Goal: Task Accomplishment & Management: Complete application form

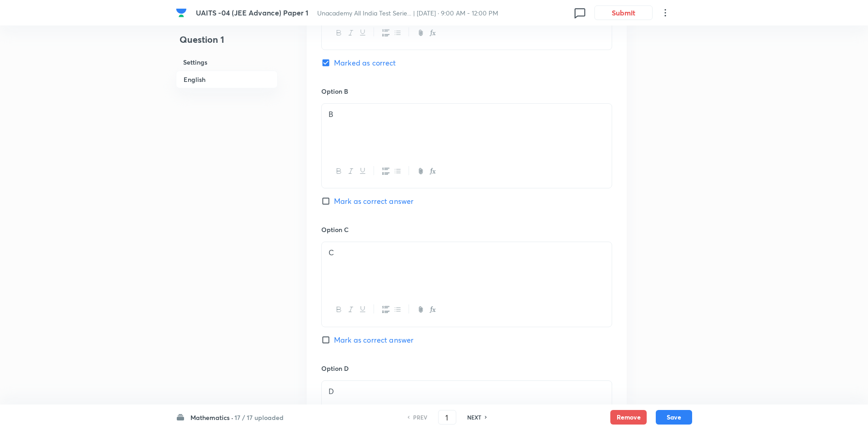
scroll to position [227, 0]
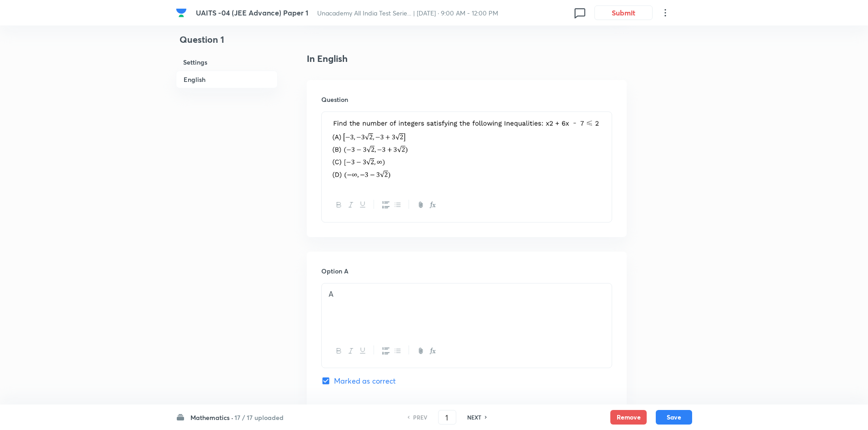
click at [469, 417] on h6 "NEXT" at bounding box center [474, 417] width 14 height 8
type input "2"
checkbox input "true"
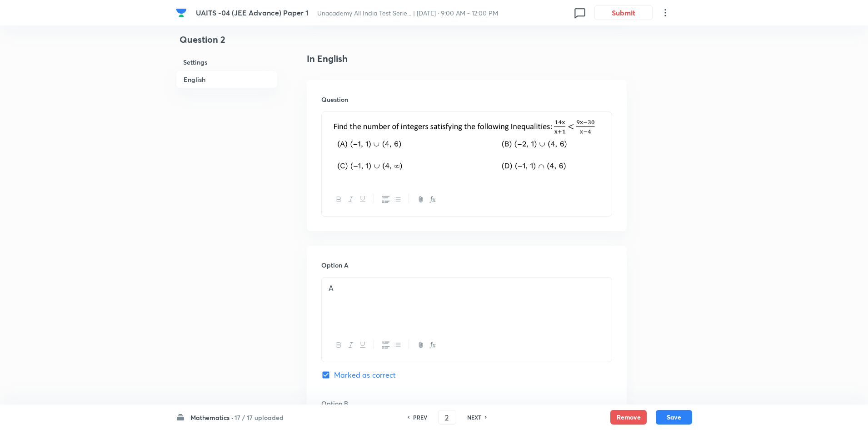
click at [469, 417] on h6 "NEXT" at bounding box center [474, 417] width 14 height 8
type input "3"
checkbox input "false"
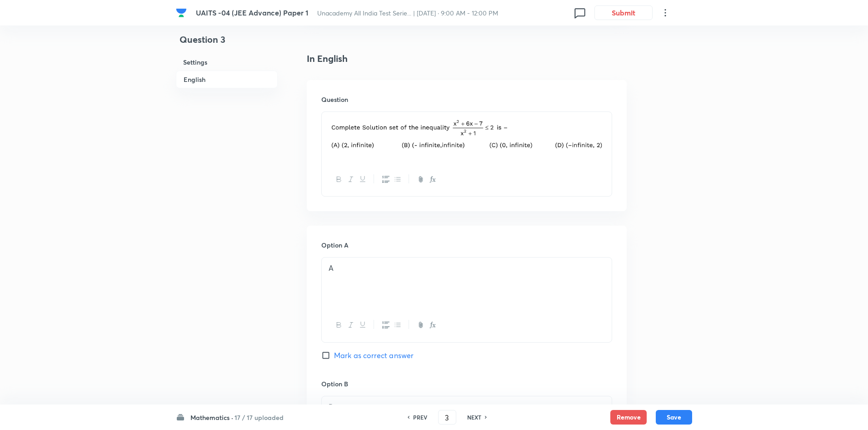
click at [469, 417] on h6 "NEXT" at bounding box center [474, 417] width 14 height 8
checkbox input "false"
type input "4"
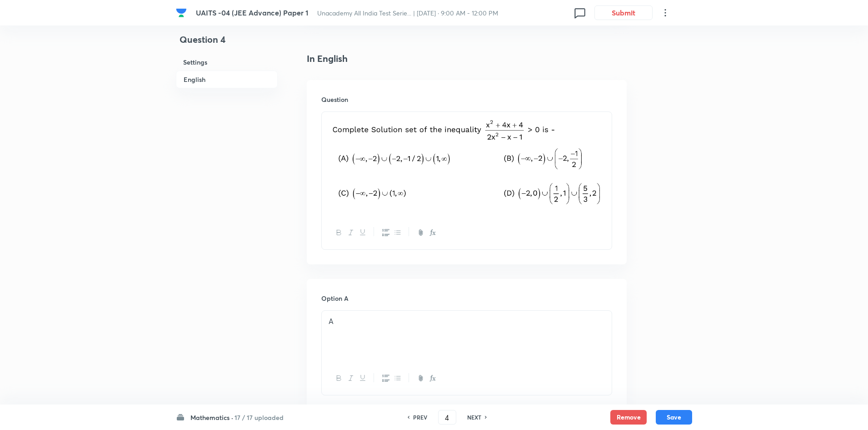
click at [422, 420] on h6 "PREV" at bounding box center [420, 417] width 14 height 8
checkbox input "false"
type input "3"
checkbox input "true"
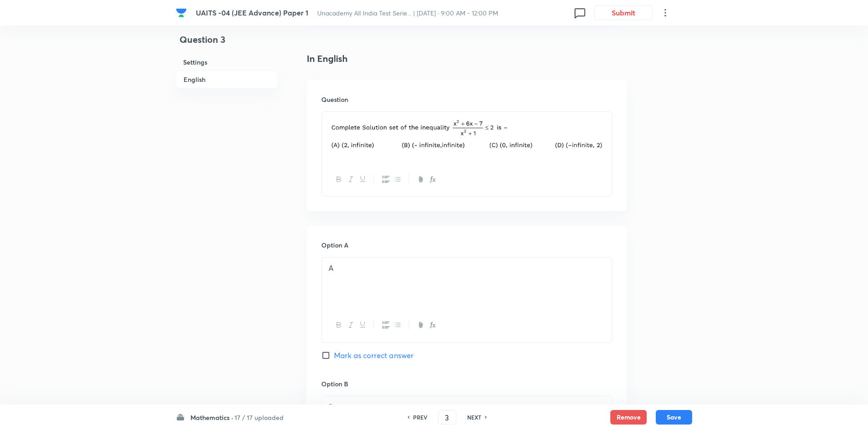
click at [473, 414] on h6 "NEXT" at bounding box center [474, 417] width 14 height 8
type input "4"
checkbox input "true"
checkbox input "false"
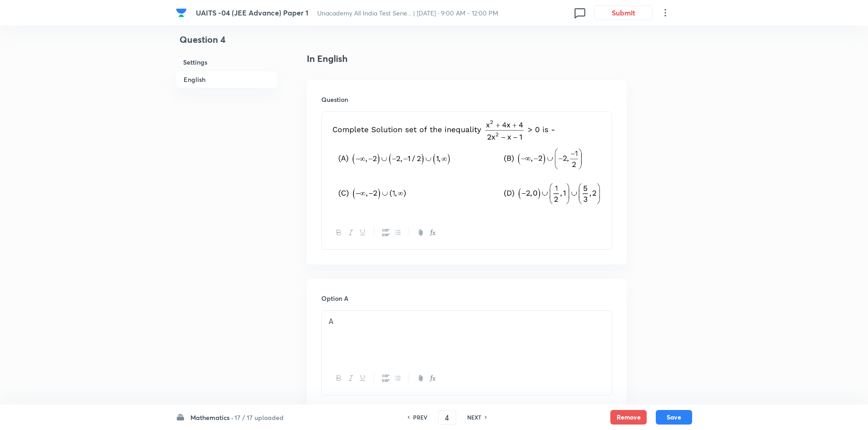
click at [473, 414] on h6 "NEXT" at bounding box center [474, 417] width 14 height 8
checkbox input "false"
type input "5"
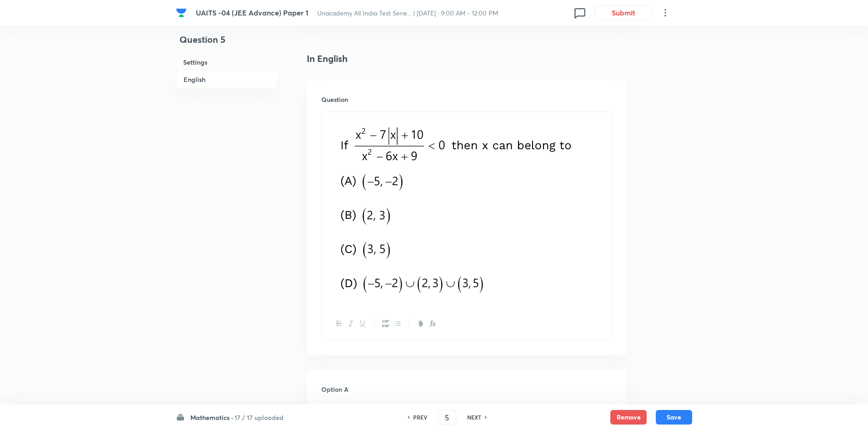
checkbox input "true"
click at [473, 414] on h6 "NEXT" at bounding box center [474, 417] width 14 height 8
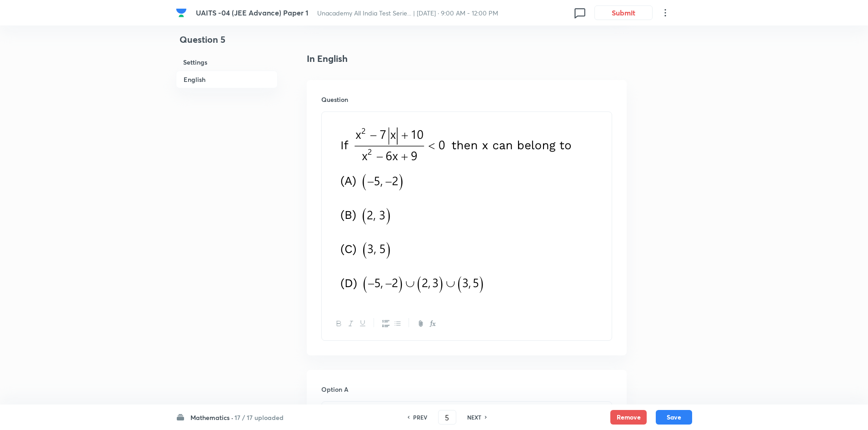
checkbox input "false"
type input "6"
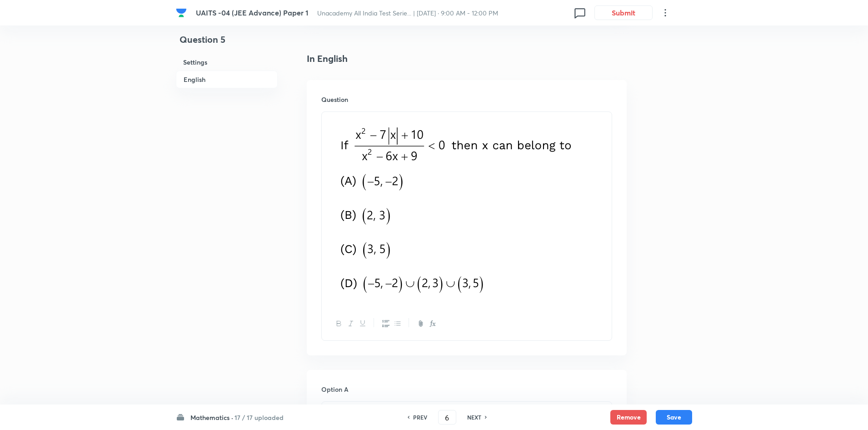
checkbox input "true"
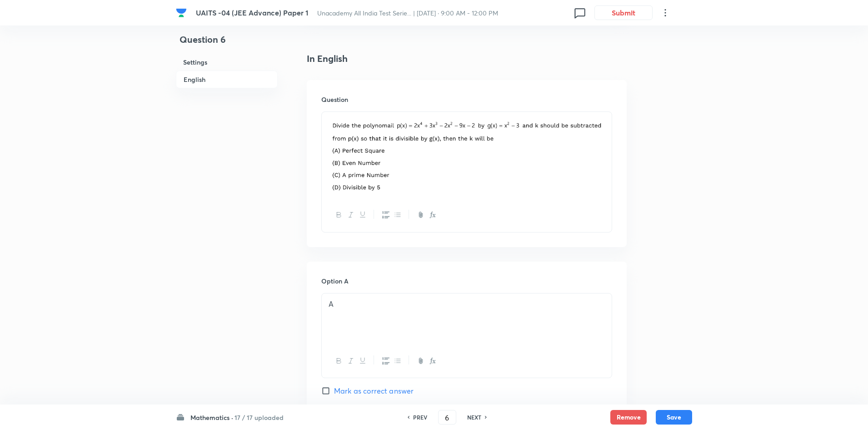
click at [473, 414] on h6 "NEXT" at bounding box center [474, 417] width 14 height 8
checkbox input "false"
type input "7"
checkbox input "true"
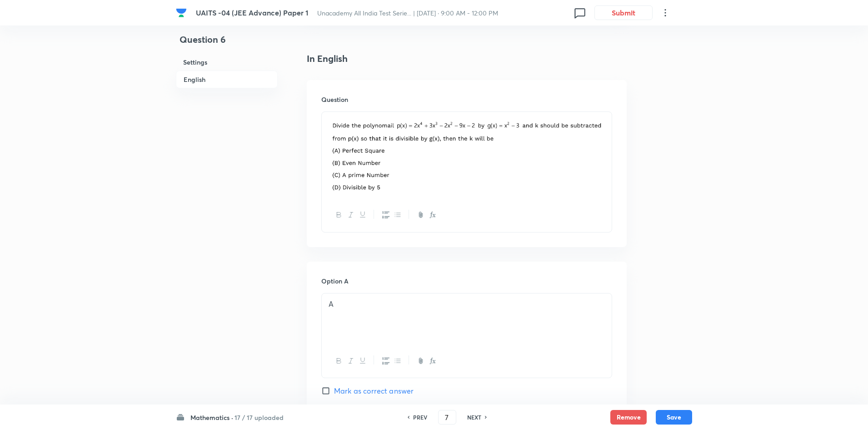
checkbox input "true"
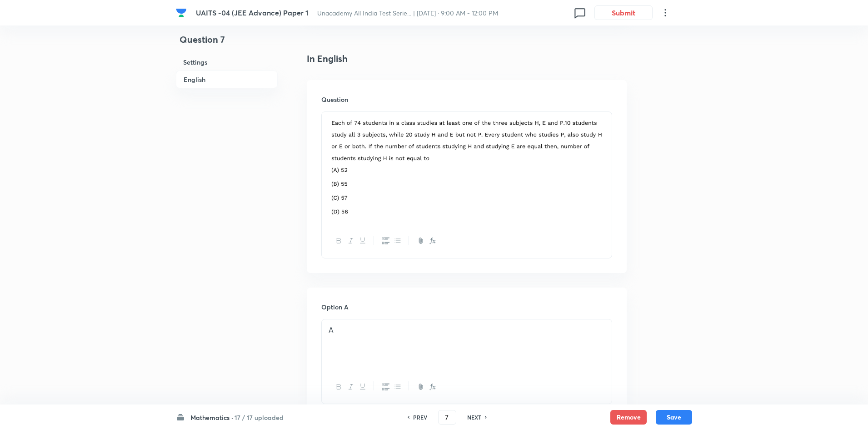
click at [473, 414] on h6 "NEXT" at bounding box center [474, 417] width 14 height 8
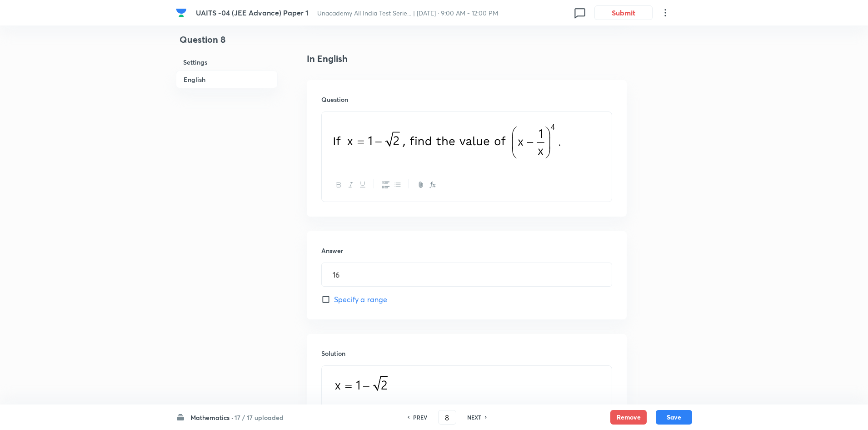
click at [473, 414] on h6 "NEXT" at bounding box center [474, 417] width 14 height 8
type input "9"
type input "14"
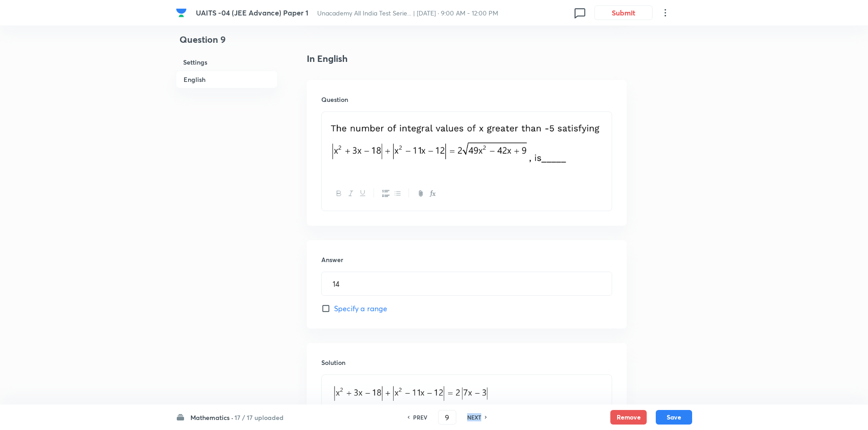
click at [473, 414] on h6 "NEXT" at bounding box center [474, 417] width 14 height 8
type input "10"
type input "8"
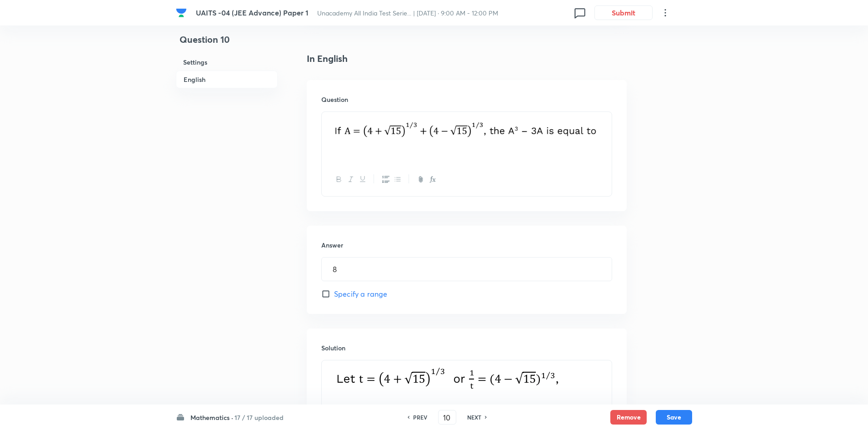
click at [473, 414] on h6 "NEXT" at bounding box center [474, 417] width 14 height 8
type input "11"
type input "1"
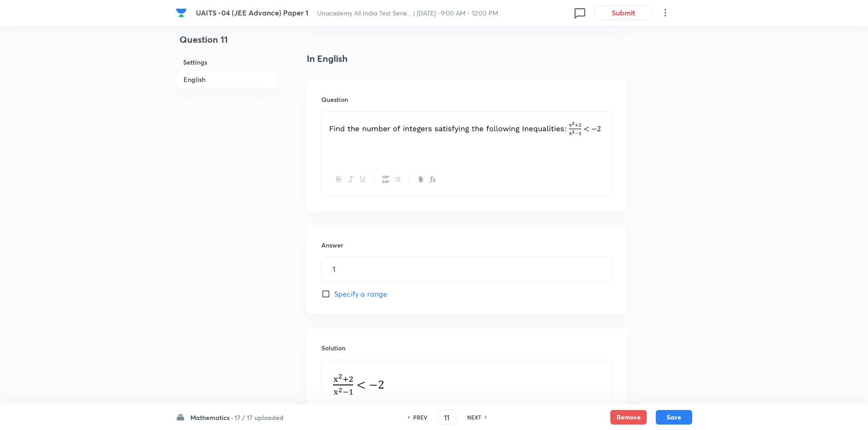
click at [473, 414] on h6 "NEXT" at bounding box center [474, 417] width 14 height 8
type input "12"
type input "0"
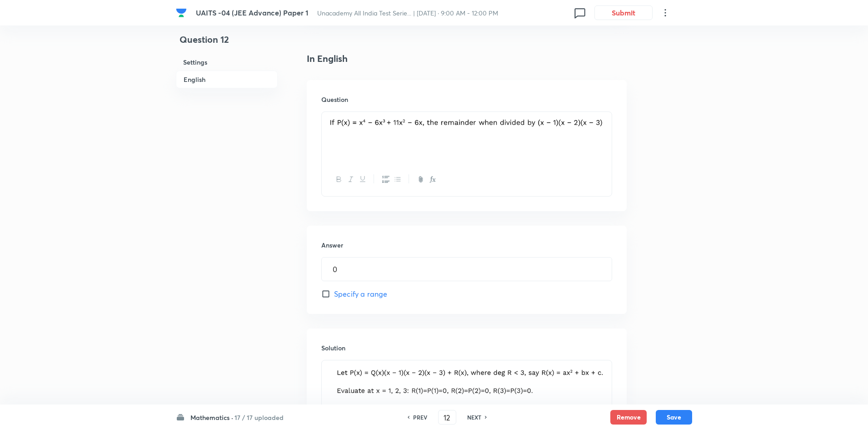
click at [473, 414] on h6 "NEXT" at bounding box center [474, 417] width 14 height 8
type input "13"
type input "-1"
click at [473, 414] on h6 "NEXT" at bounding box center [474, 417] width 14 height 8
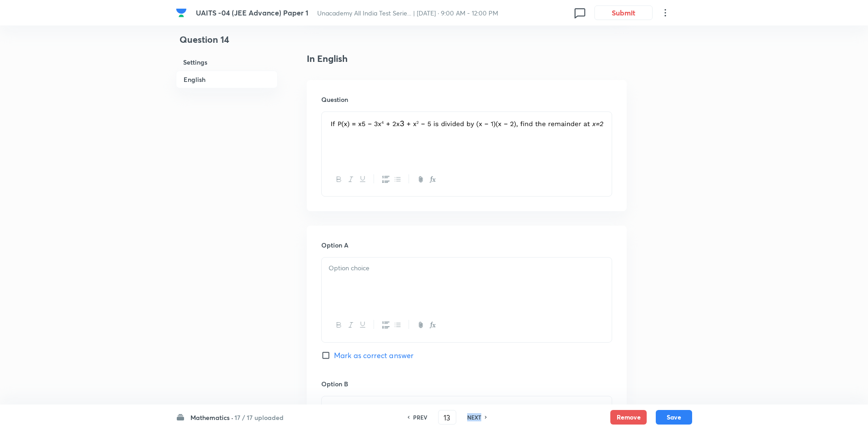
type input "14"
checkbox input "true"
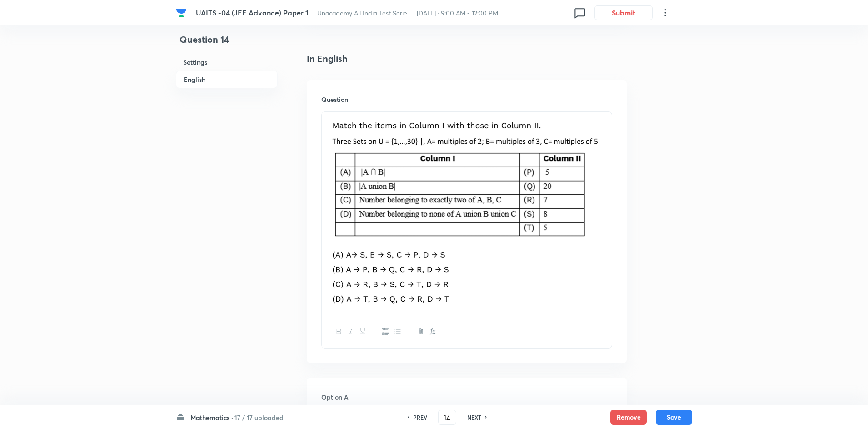
click at [473, 414] on h6 "NEXT" at bounding box center [474, 417] width 14 height 8
type input "15"
checkbox input "false"
checkbox input "true"
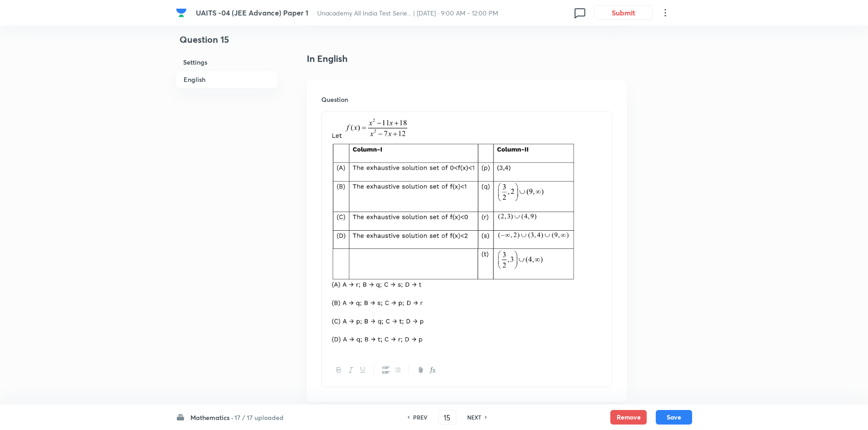
click at [473, 414] on h6 "NEXT" at bounding box center [474, 417] width 14 height 8
type input "16"
checkbox input "true"
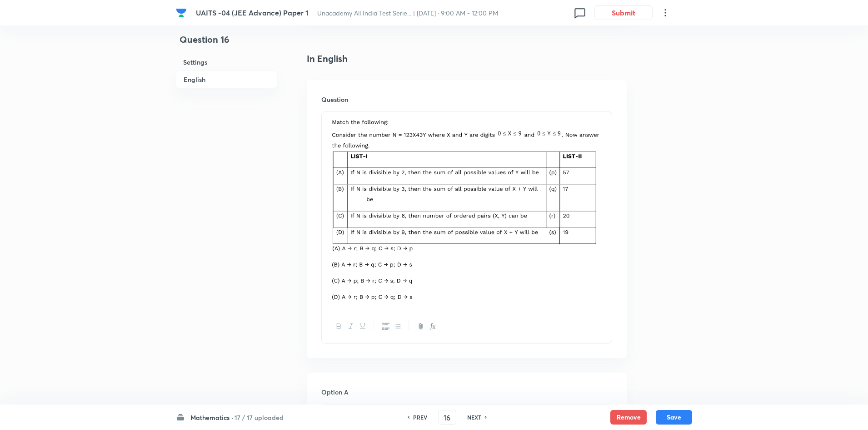
click at [473, 414] on h6 "NEXT" at bounding box center [474, 417] width 14 height 8
type input "17"
checkbox input "false"
checkbox input "true"
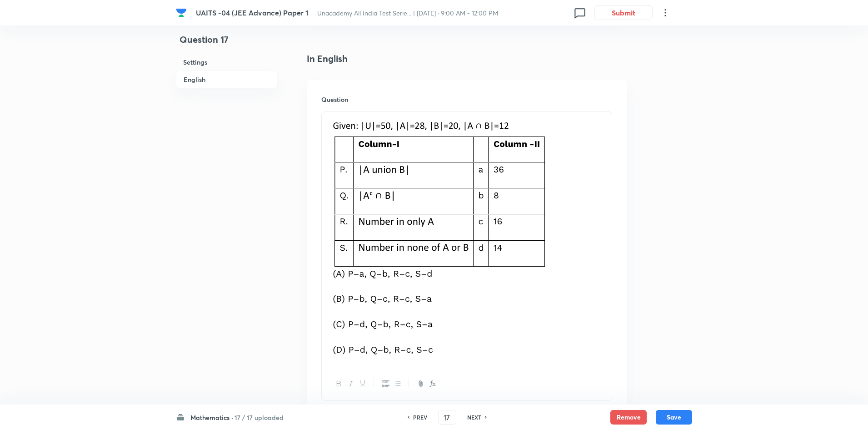
click at [473, 414] on h6 "NEXT" at bounding box center [474, 417] width 14 height 8
type input "18"
checkbox input "true"
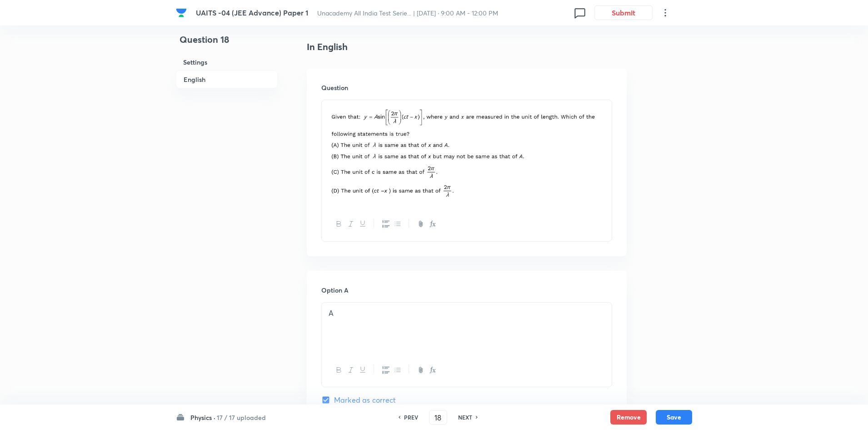
click at [473, 414] on div "NEXT" at bounding box center [467, 417] width 24 height 8
type input "19"
checkbox input "false"
checkbox input "true"
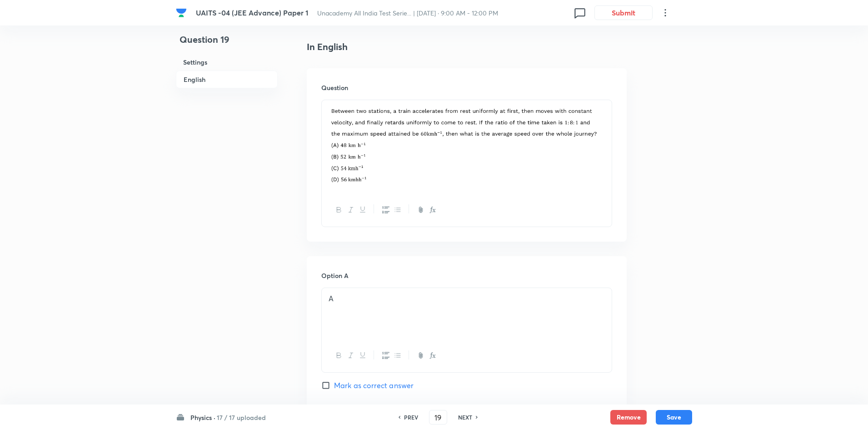
click at [471, 417] on h6 "NEXT" at bounding box center [465, 417] width 14 height 8
type input "20"
checkbox input "false"
checkbox input "true"
click at [471, 417] on h6 "NEXT" at bounding box center [465, 417] width 14 height 8
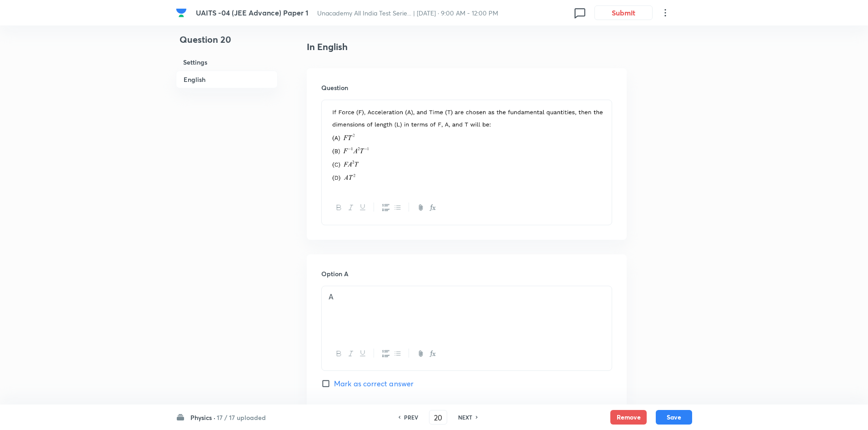
type input "21"
checkbox input "false"
checkbox input "true"
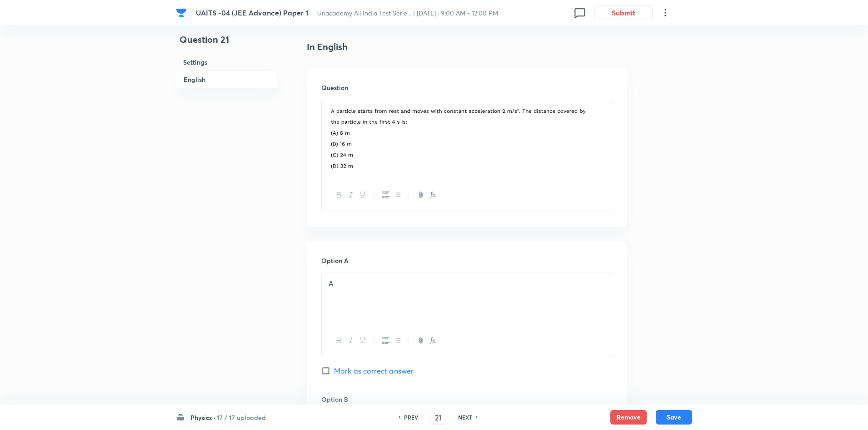
click at [471, 417] on h6 "NEXT" at bounding box center [465, 417] width 14 height 8
type input "22"
checkbox input "false"
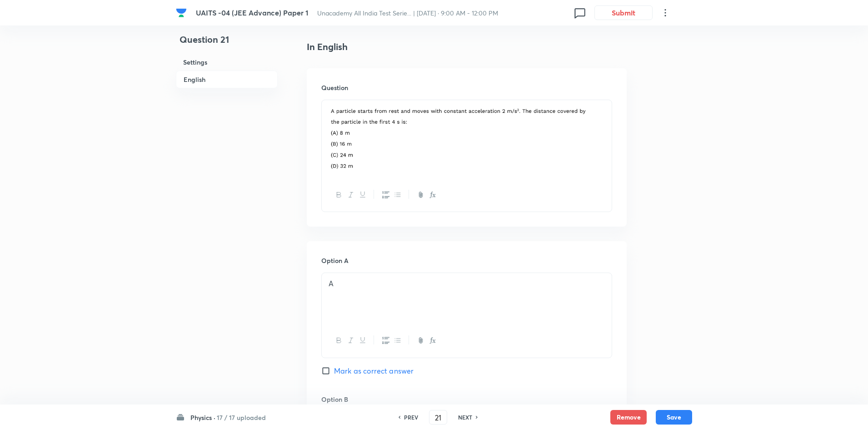
checkbox input "false"
checkbox input "true"
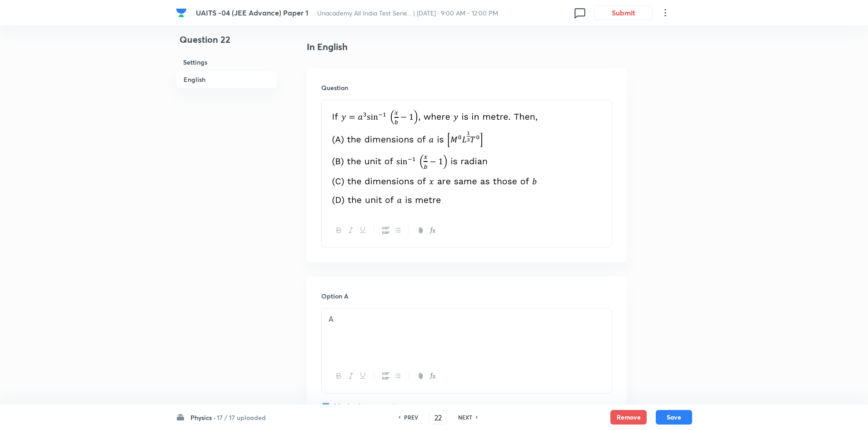
click at [471, 417] on h6 "NEXT" at bounding box center [465, 417] width 14 height 8
type input "23"
checkbox input "false"
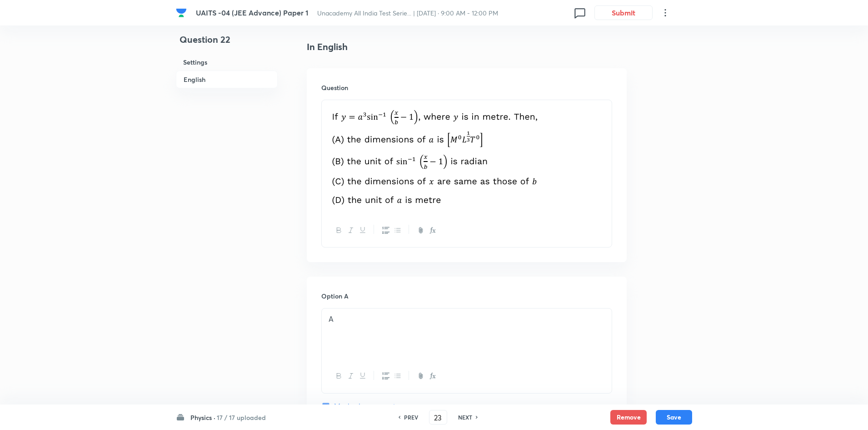
checkbox input "true"
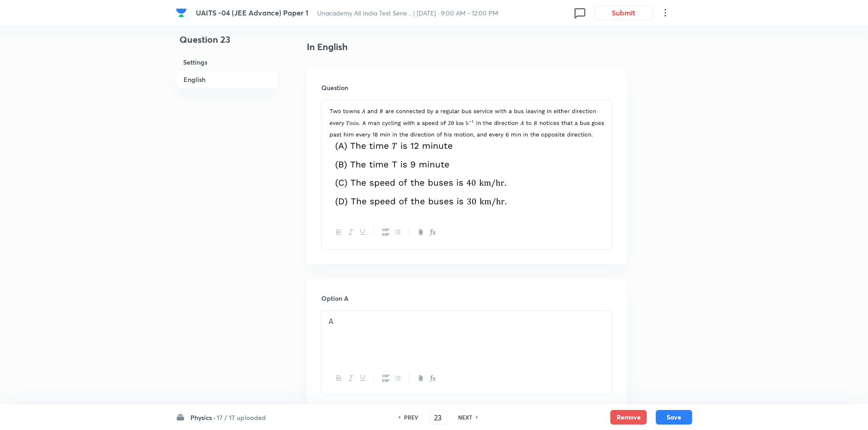
click at [471, 417] on h6 "NEXT" at bounding box center [465, 417] width 14 height 8
type input "24"
checkbox input "false"
checkbox input "true"
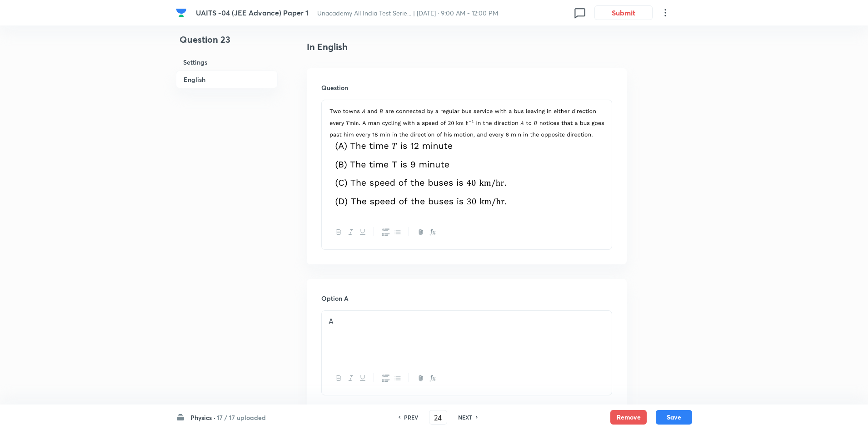
checkbox input "true"
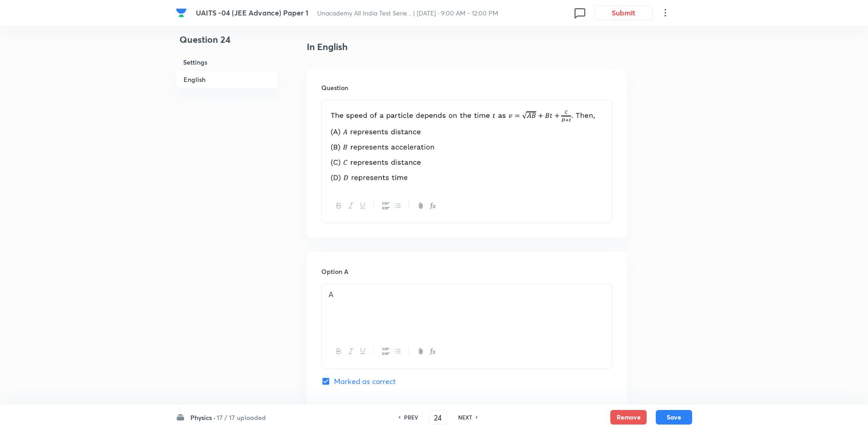
click at [471, 417] on h6 "NEXT" at bounding box center [465, 417] width 14 height 8
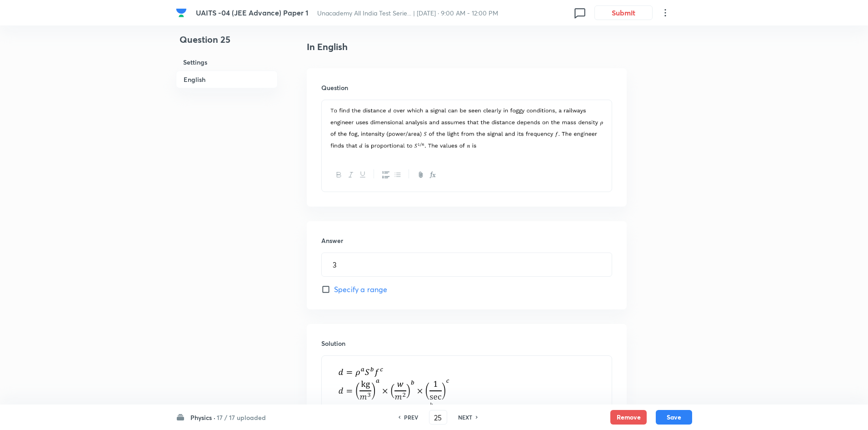
click at [471, 417] on h6 "NEXT" at bounding box center [465, 417] width 14 height 8
type input "26"
type input "5"
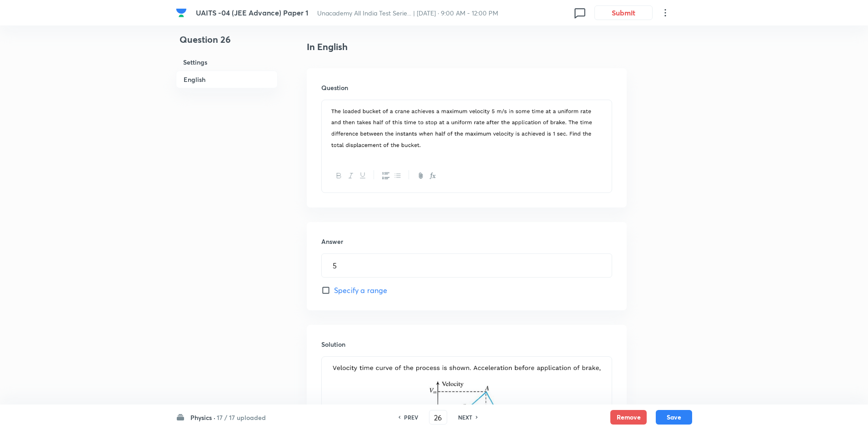
click at [471, 417] on h6 "NEXT" at bounding box center [465, 417] width 14 height 8
type input "27"
type input "0"
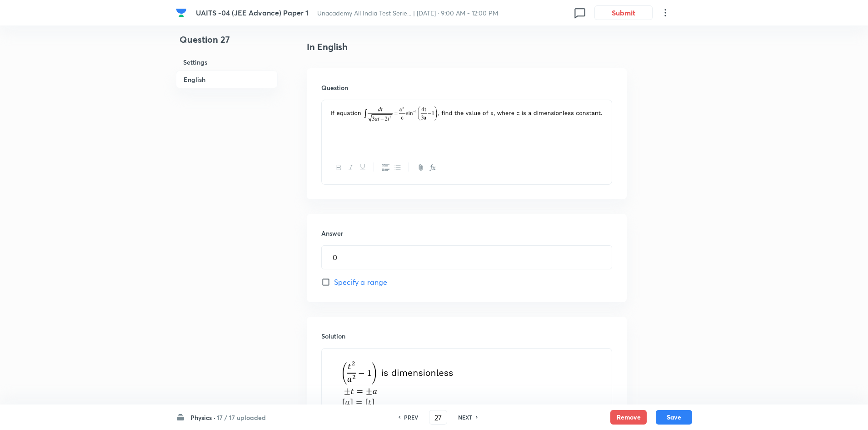
click at [400, 415] on div "PREV" at bounding box center [410, 417] width 24 height 8
type input "26"
type input "5"
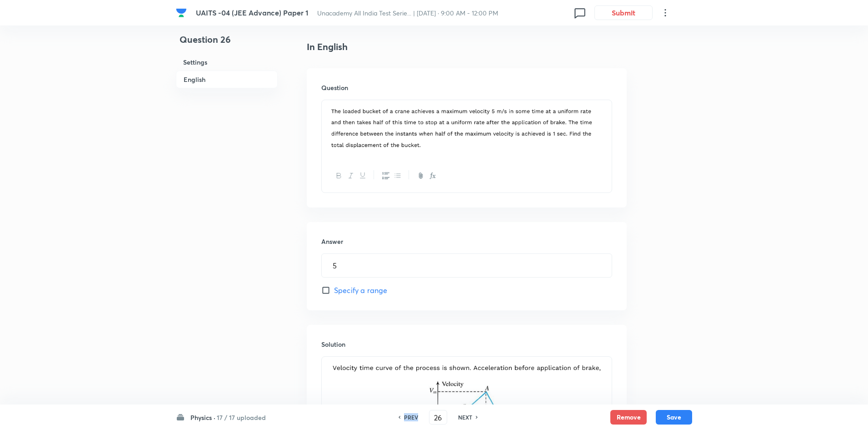
click at [400, 415] on div "PREV" at bounding box center [410, 417] width 24 height 8
type input "25"
type input "3"
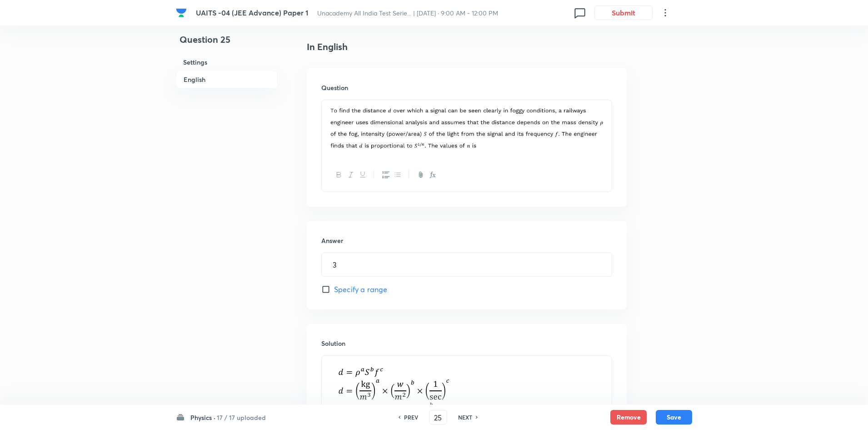
click at [462, 420] on h6 "NEXT" at bounding box center [465, 417] width 14 height 8
type input "26"
type input "5"
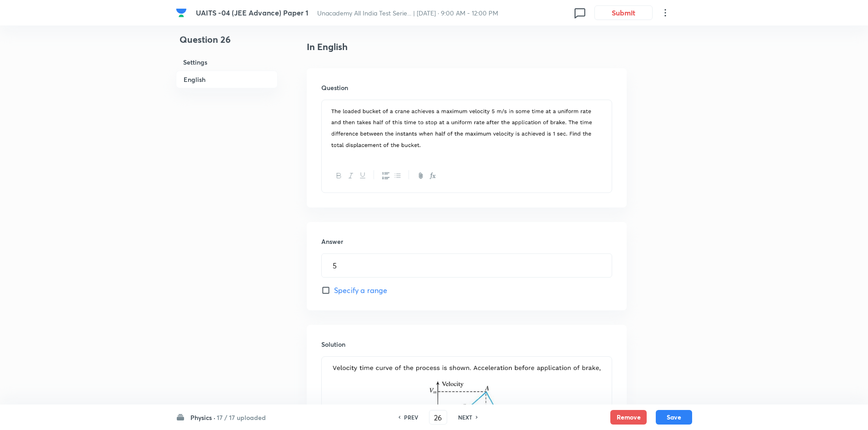
click at [462, 420] on h6 "NEXT" at bounding box center [465, 417] width 14 height 8
type input "27"
type input "0"
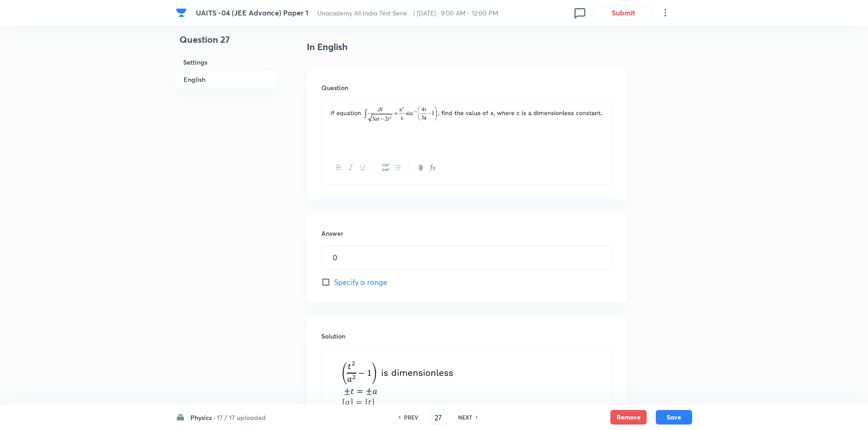
click at [462, 420] on h6 "NEXT" at bounding box center [465, 417] width 14 height 8
type input "28"
type input "8"
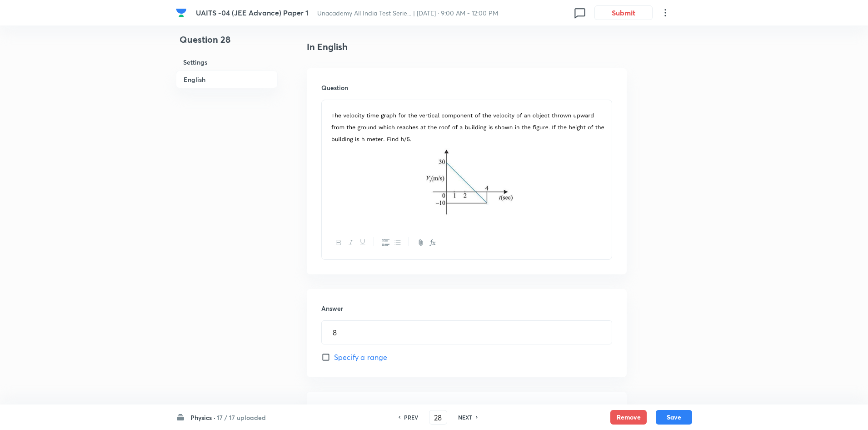
click at [462, 420] on h6 "NEXT" at bounding box center [465, 417] width 14 height 8
type input "29"
type input "8"
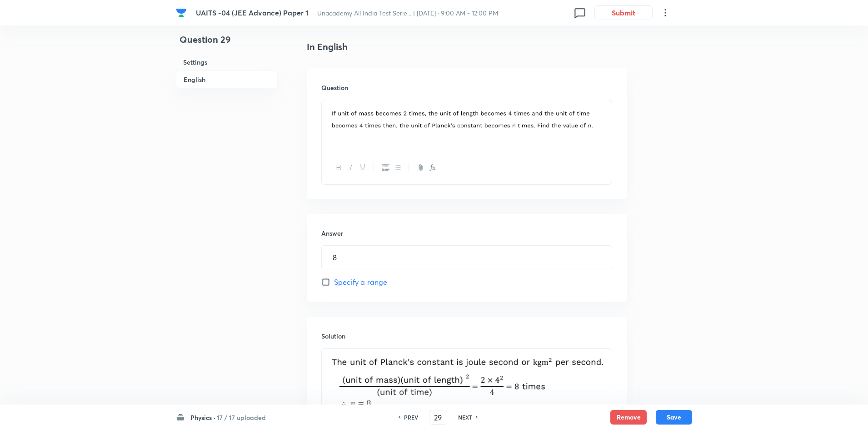
click at [461, 418] on h6 "NEXT" at bounding box center [465, 417] width 14 height 8
type input "30"
type input "180"
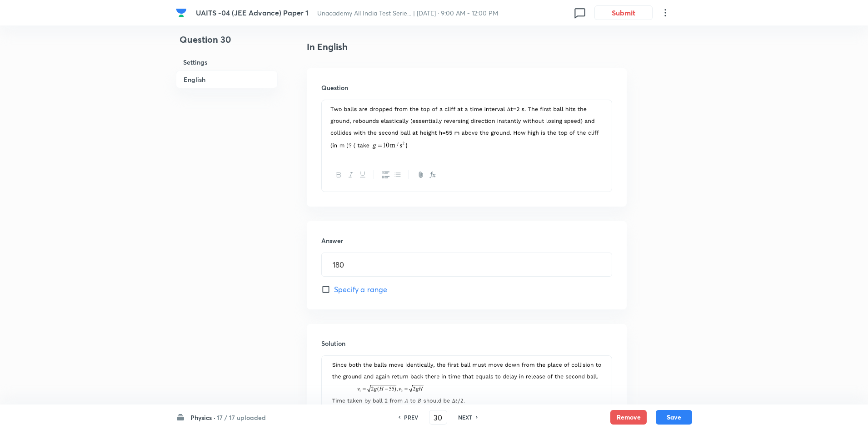
click at [461, 418] on h6 "NEXT" at bounding box center [465, 417] width 14 height 8
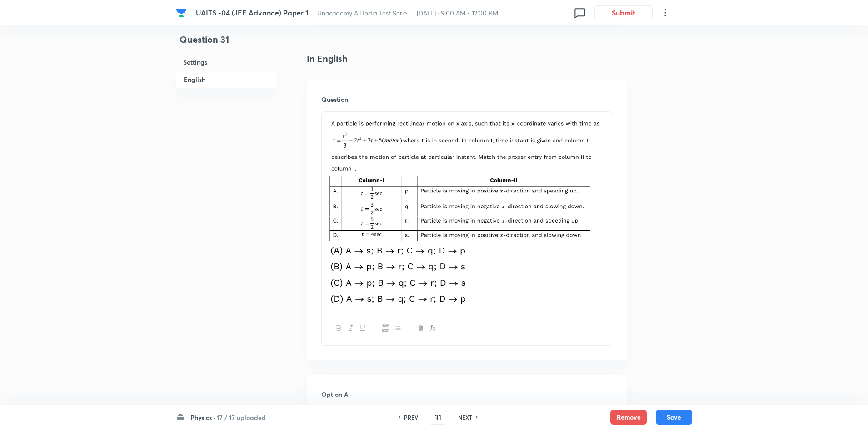
click at [461, 418] on h6 "NEXT" at bounding box center [465, 417] width 14 height 8
type input "32"
checkbox input "false"
checkbox input "true"
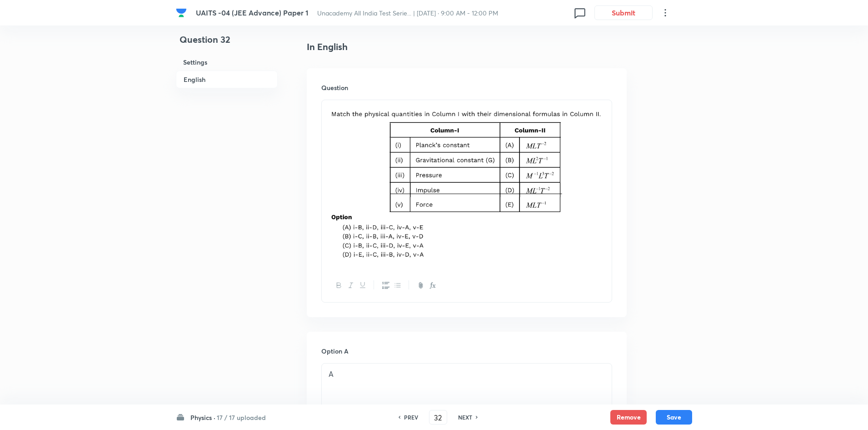
click at [461, 418] on h6 "NEXT" at bounding box center [465, 417] width 14 height 8
type input "33"
checkbox input "false"
checkbox input "true"
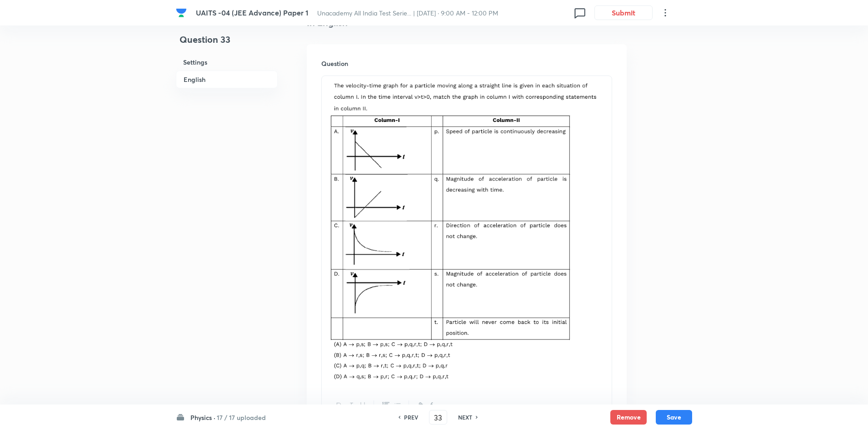
scroll to position [273, 0]
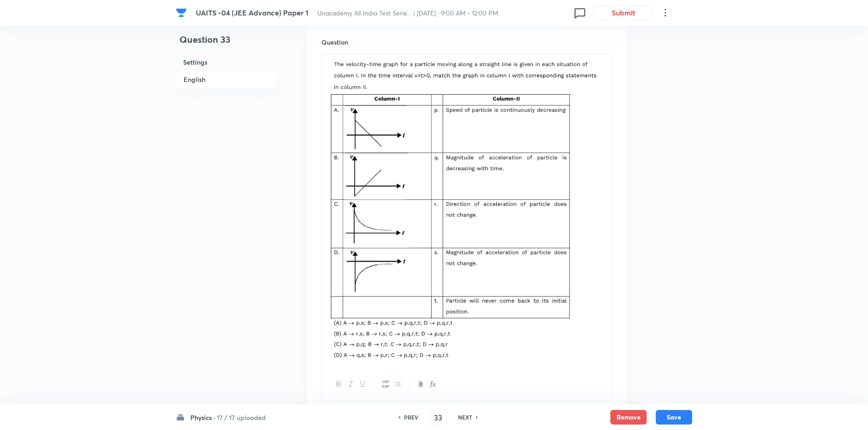
click at [470, 420] on h6 "NEXT" at bounding box center [465, 417] width 14 height 8
type input "34"
checkbox input "false"
checkbox input "true"
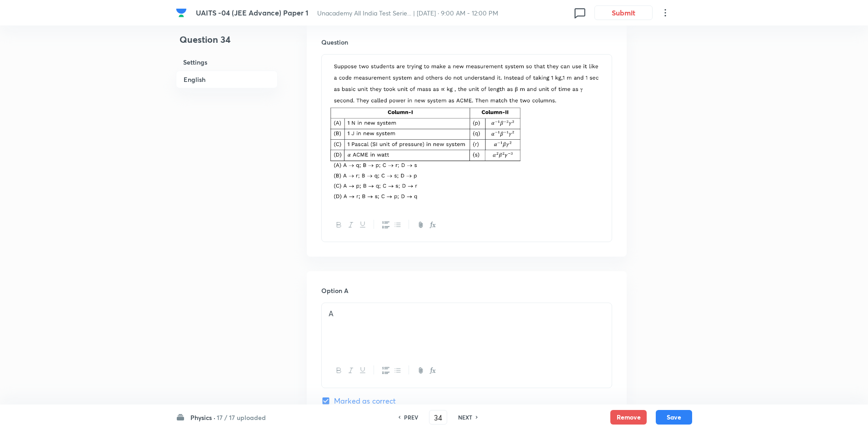
click at [470, 420] on h6 "NEXT" at bounding box center [465, 417] width 14 height 8
type input "35"
checkbox input "true"
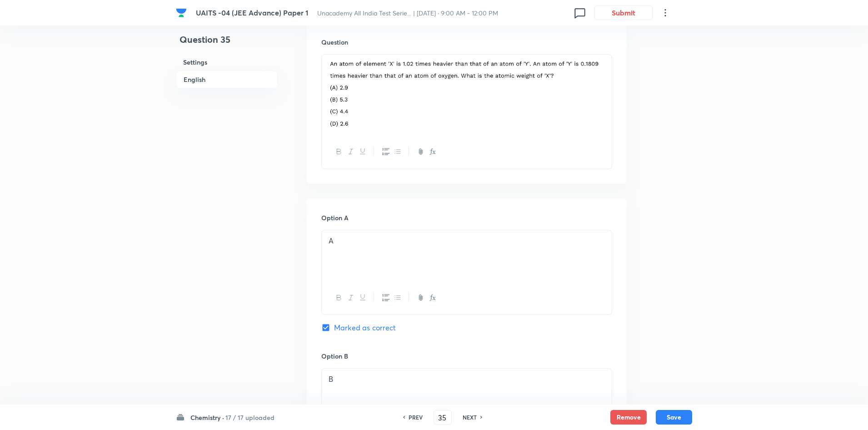
click at [468, 416] on h6 "NEXT" at bounding box center [470, 417] width 14 height 8
type input "36"
checkbox input "false"
checkbox input "true"
click at [468, 415] on h6 "NEXT" at bounding box center [470, 417] width 14 height 8
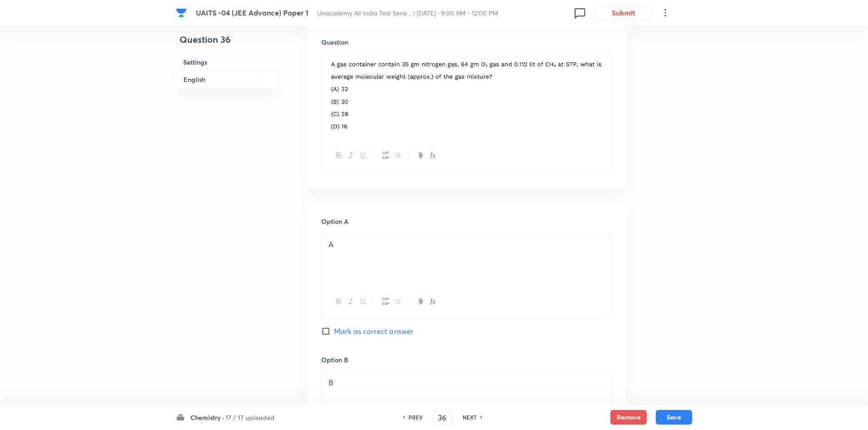
type input "37"
checkbox input "false"
checkbox input "true"
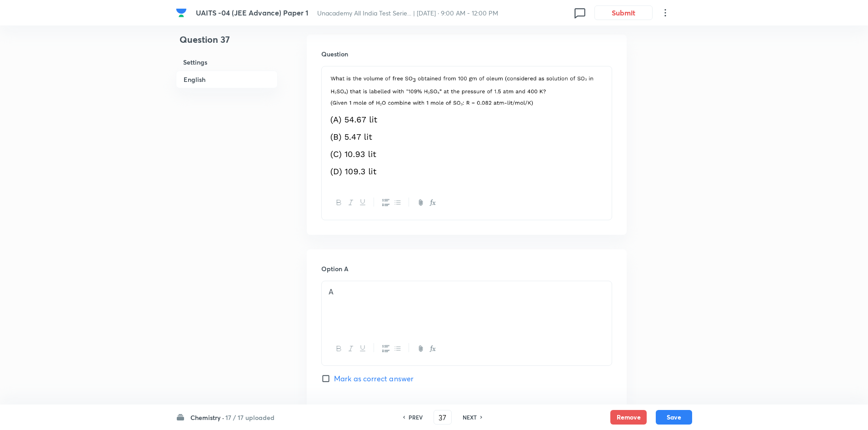
click at [468, 415] on h6 "NEXT" at bounding box center [470, 417] width 14 height 8
type input "38"
checkbox input "false"
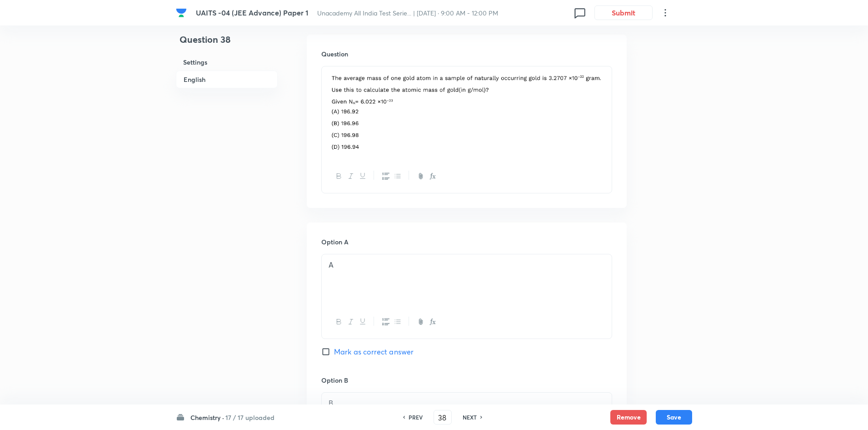
checkbox input "true"
click at [468, 415] on h6 "NEXT" at bounding box center [470, 417] width 14 height 8
type input "39"
checkbox input "false"
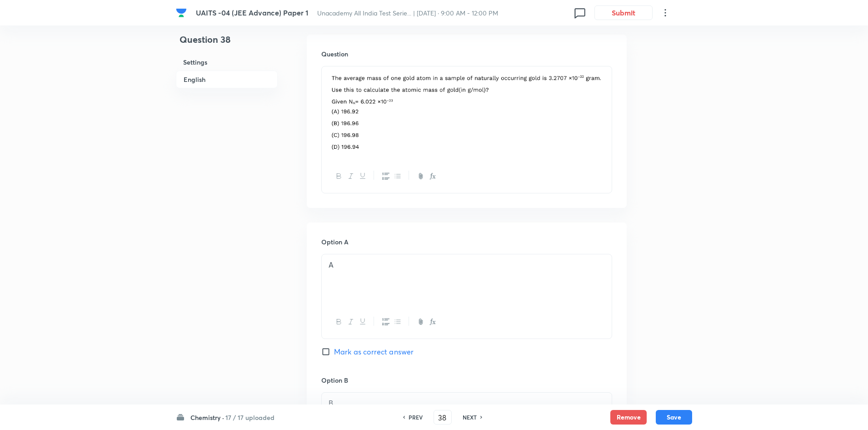
checkbox input "false"
checkbox input "true"
click at [468, 415] on h6 "NEXT" at bounding box center [470, 417] width 14 height 8
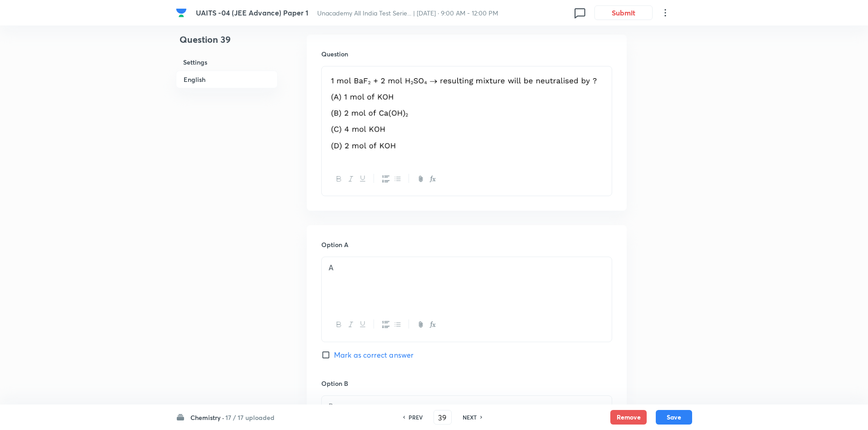
type input "40"
checkbox input "false"
checkbox input "true"
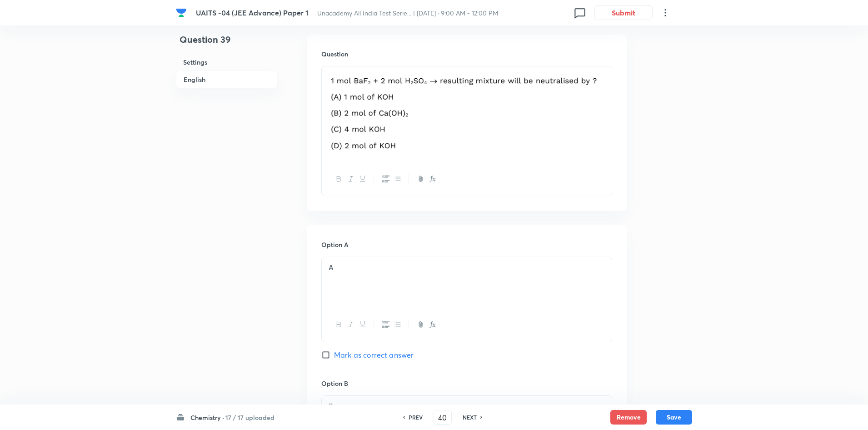
checkbox input "true"
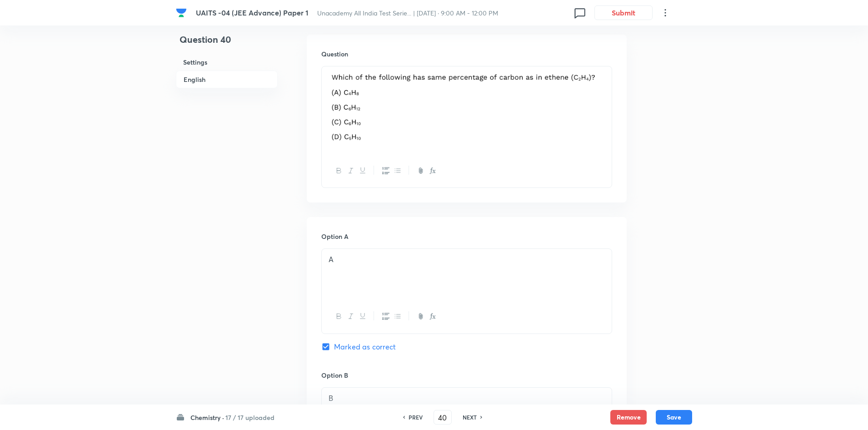
click at [468, 415] on h6 "NEXT" at bounding box center [470, 417] width 14 height 8
type input "41"
checkbox input "false"
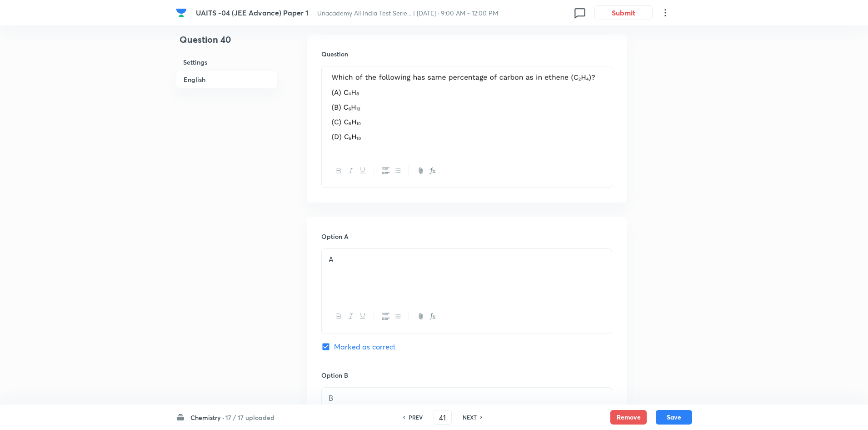
checkbox input "true"
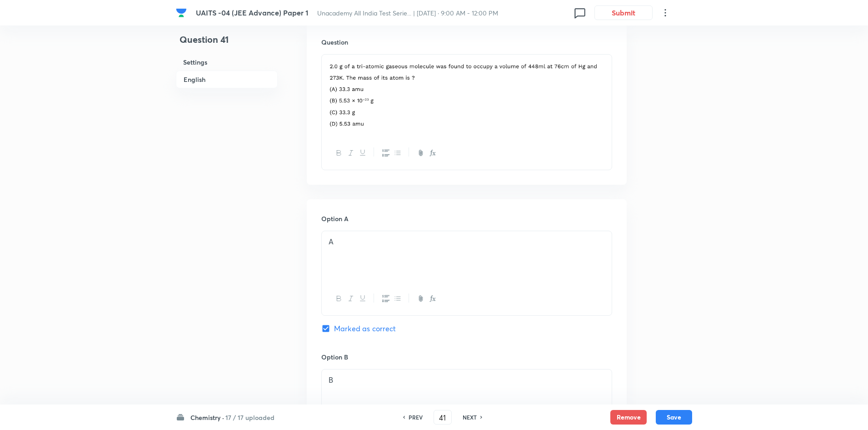
click at [468, 415] on h6 "NEXT" at bounding box center [470, 417] width 14 height 8
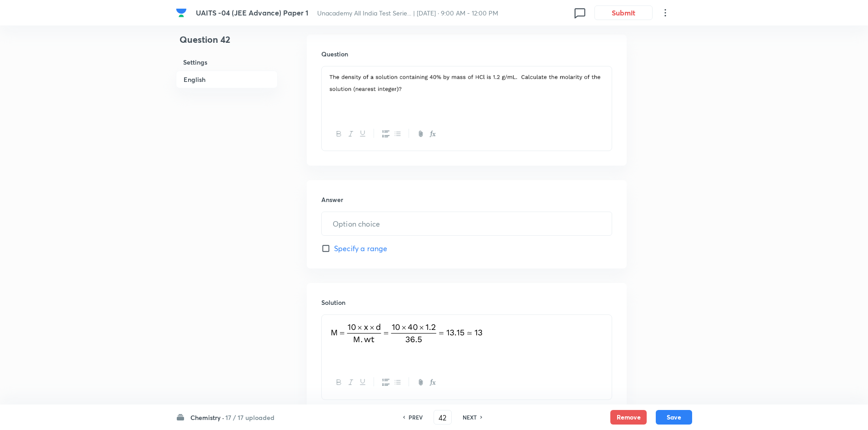
click at [468, 415] on h6 "NEXT" at bounding box center [470, 417] width 14 height 8
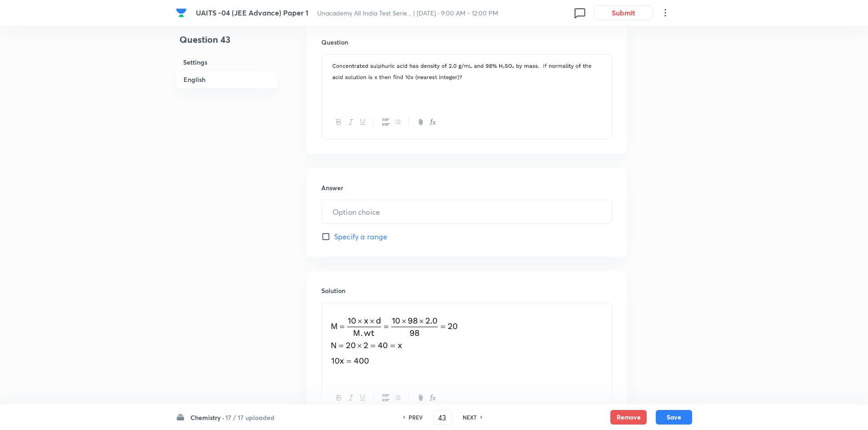
click at [468, 415] on h6 "NEXT" at bounding box center [470, 417] width 14 height 8
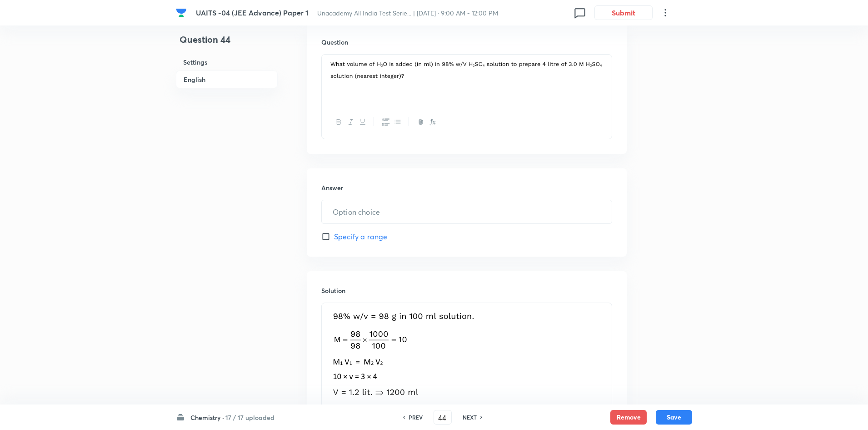
click at [468, 415] on h6 "NEXT" at bounding box center [470, 417] width 14 height 8
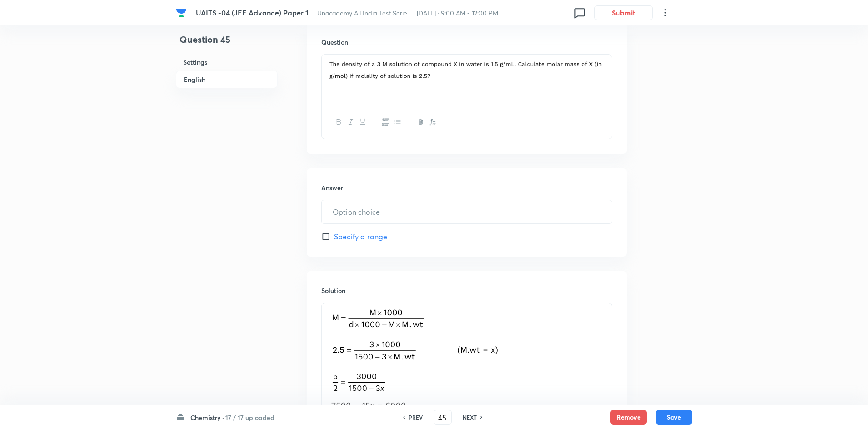
click at [468, 415] on h6 "NEXT" at bounding box center [470, 417] width 14 height 8
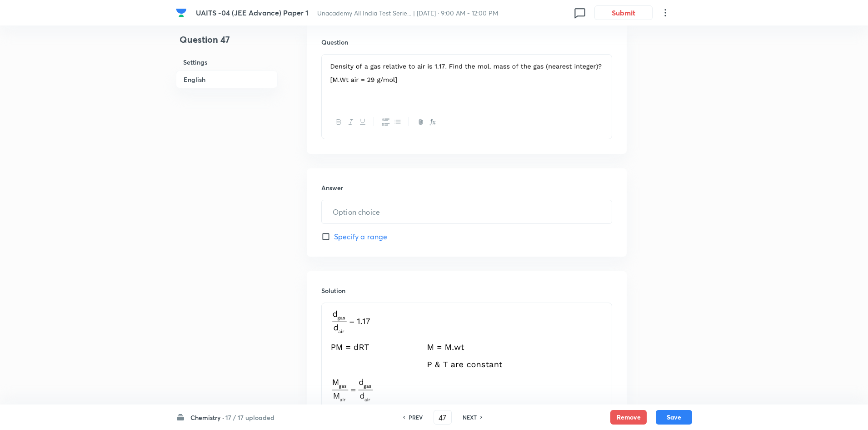
click at [468, 415] on h6 "NEXT" at bounding box center [470, 417] width 14 height 8
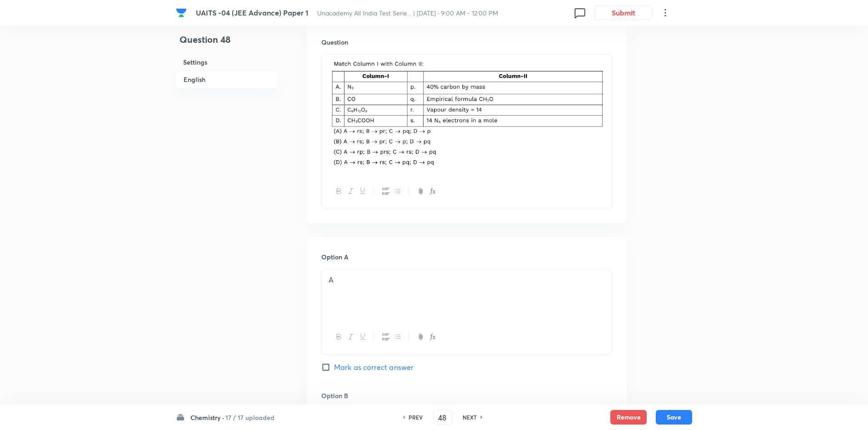
click at [423, 419] on div "PREV" at bounding box center [414, 417] width 24 height 8
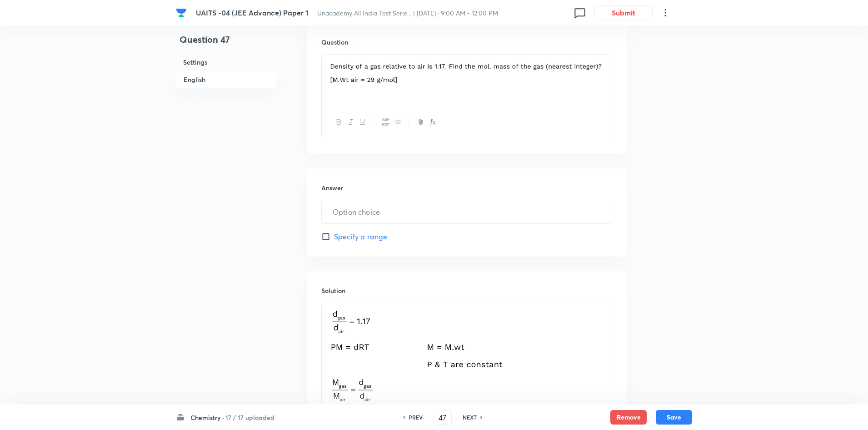
click at [478, 411] on div "PREV 47 ​ NEXT" at bounding box center [442, 417] width 117 height 15
click at [477, 418] on div "NEXT" at bounding box center [471, 417] width 24 height 8
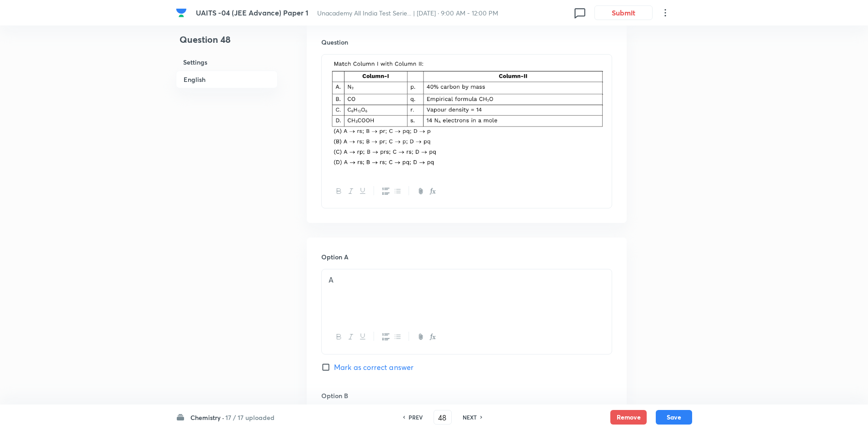
click at [477, 418] on div "NEXT" at bounding box center [471, 417] width 24 height 8
type input "49"
checkbox input "false"
checkbox input "true"
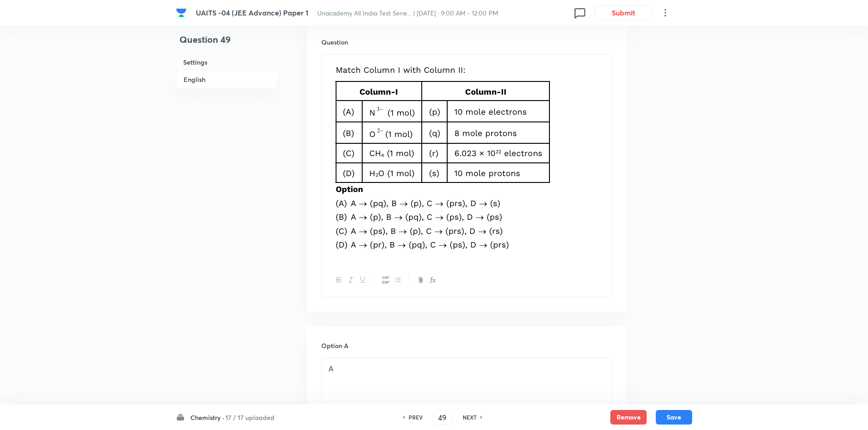
click at [475, 417] on h6 "NEXT" at bounding box center [470, 417] width 14 height 8
type input "50"
checkbox input "true"
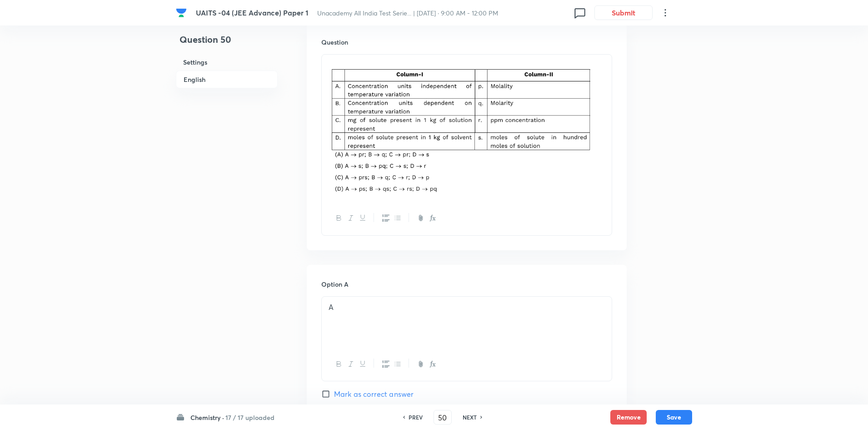
click at [475, 417] on h6 "NEXT" at bounding box center [470, 417] width 14 height 8
type input "51"
checkbox input "false"
checkbox input "true"
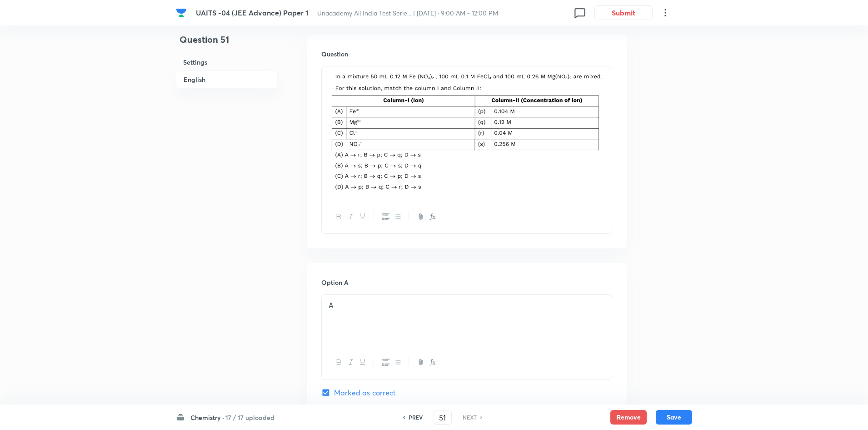
click at [475, 417] on h6 "NEXT" at bounding box center [470, 417] width 14 height 8
click at [505, 325] on div "A" at bounding box center [467, 320] width 290 height 51
